Goal: Task Accomplishment & Management: Use online tool/utility

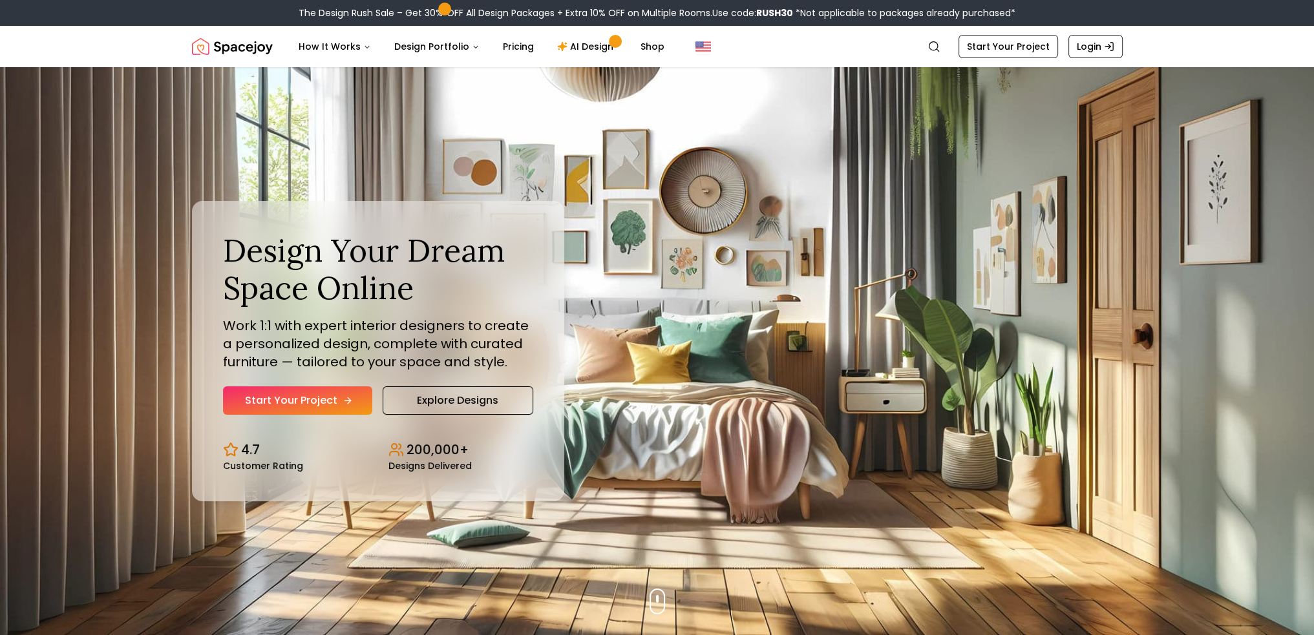
click at [342, 401] on icon "Hero section" at bounding box center [347, 400] width 10 height 10
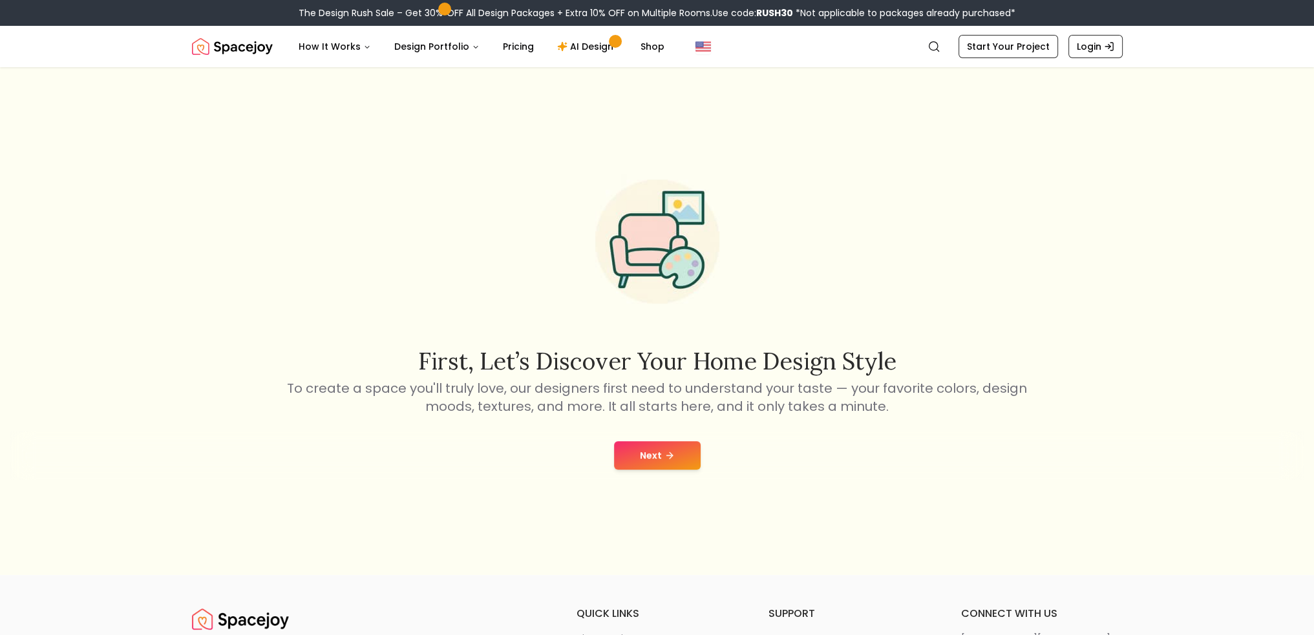
click at [667, 454] on icon at bounding box center [669, 455] width 10 height 10
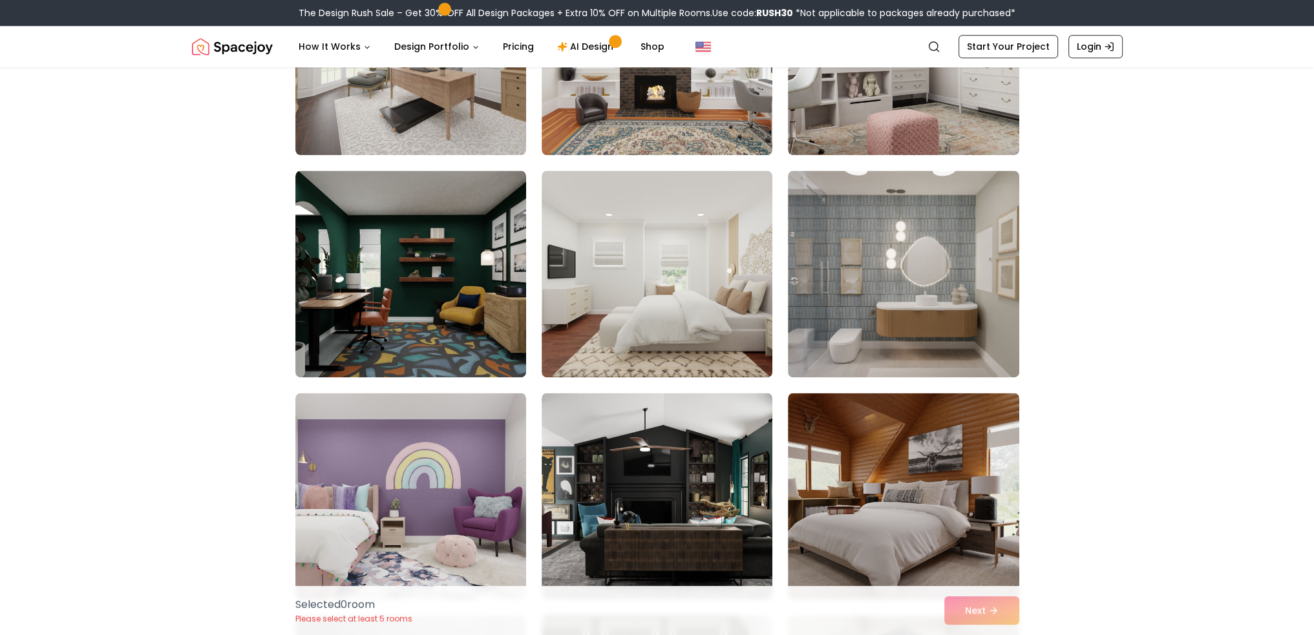
scroll to position [2262, 0]
